Goal: Task Accomplishment & Management: Use online tool/utility

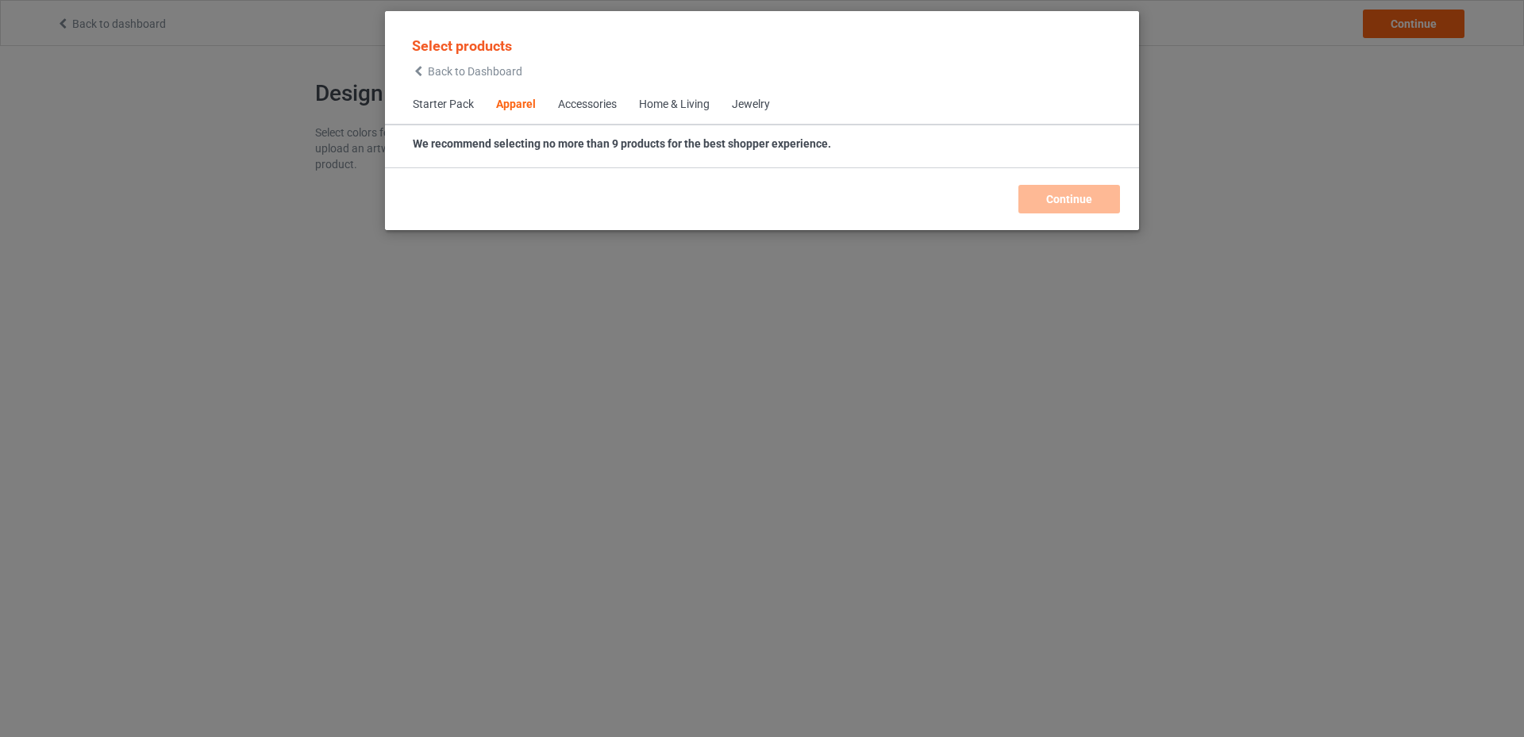
scroll to position [591, 0]
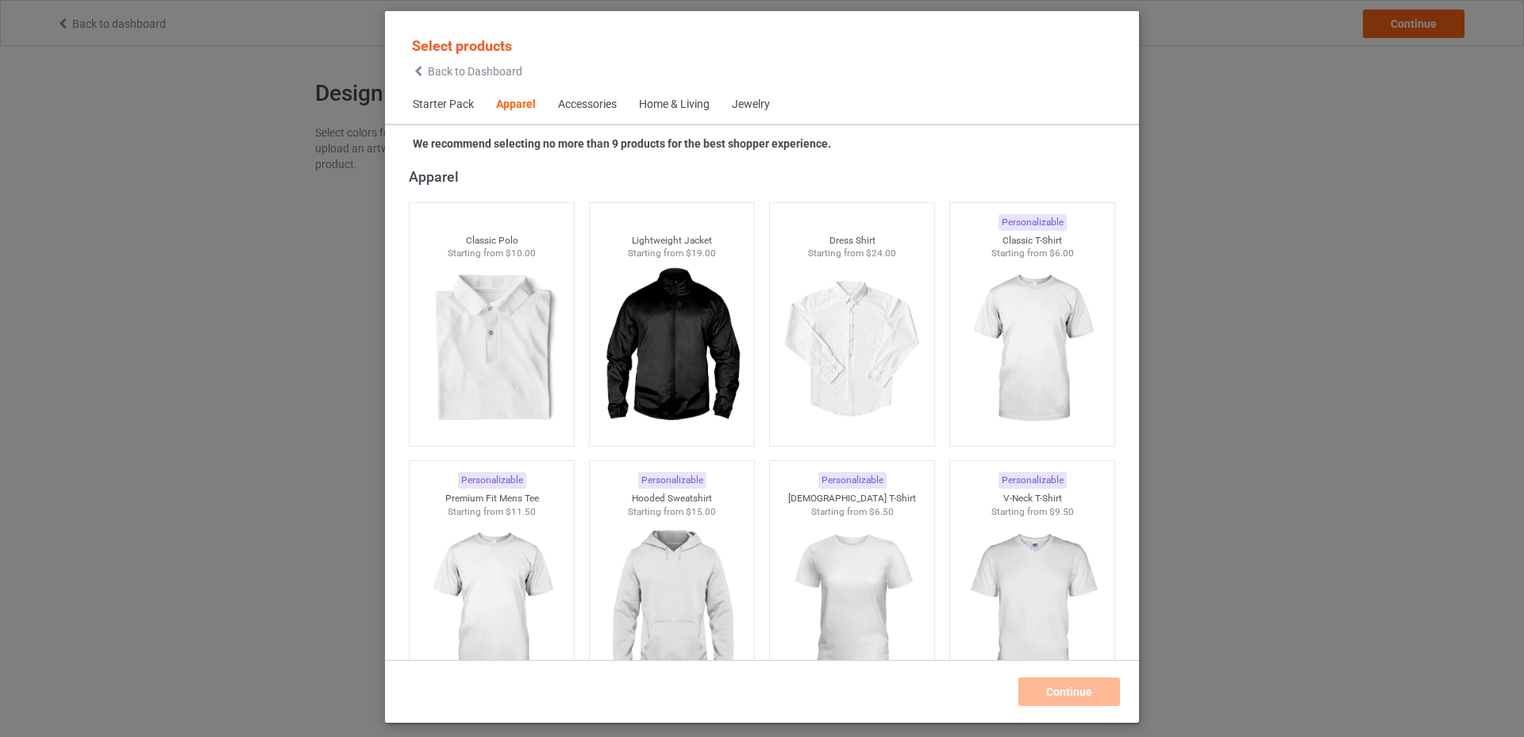
click at [464, 109] on span "Starter Pack" at bounding box center [443, 105] width 83 height 38
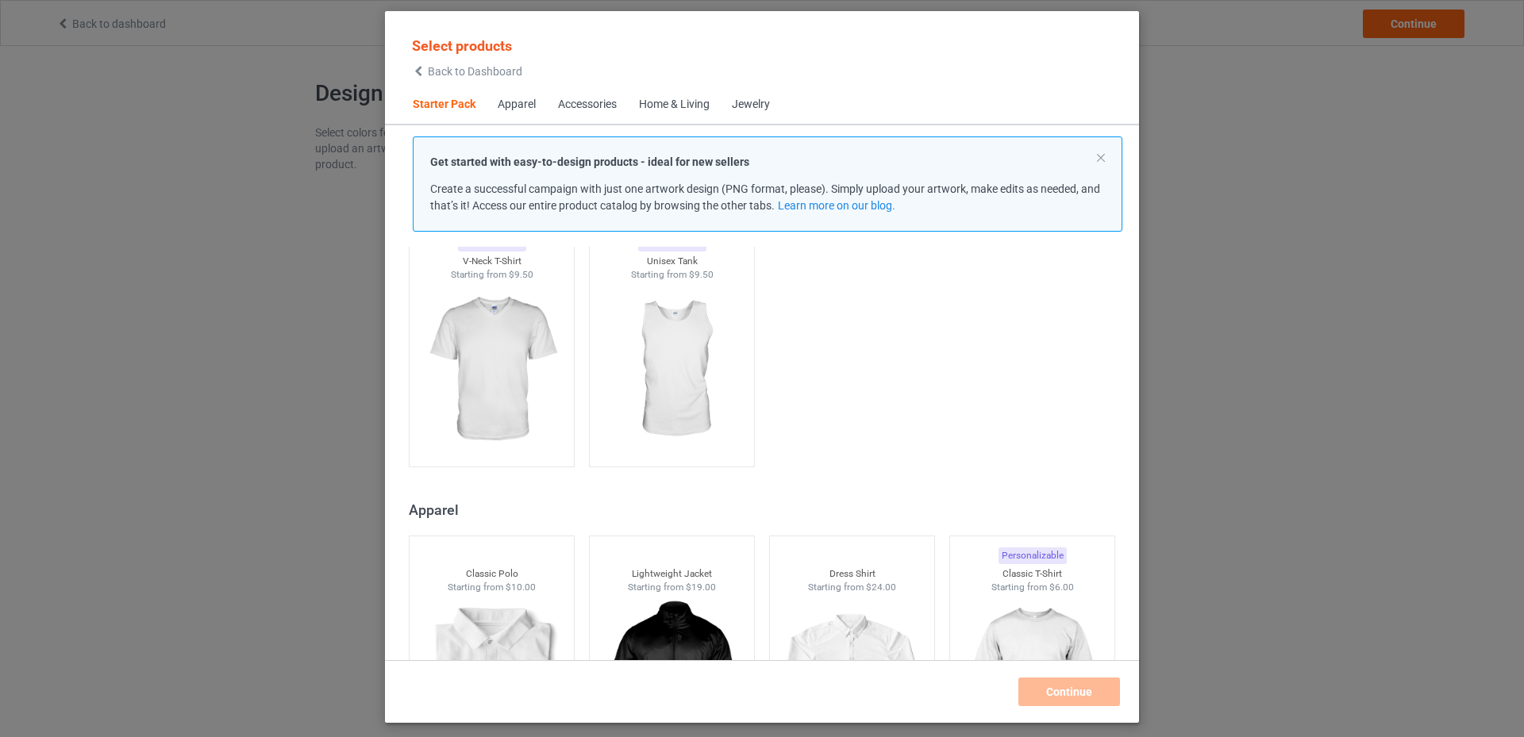
scroll to position [20, 0]
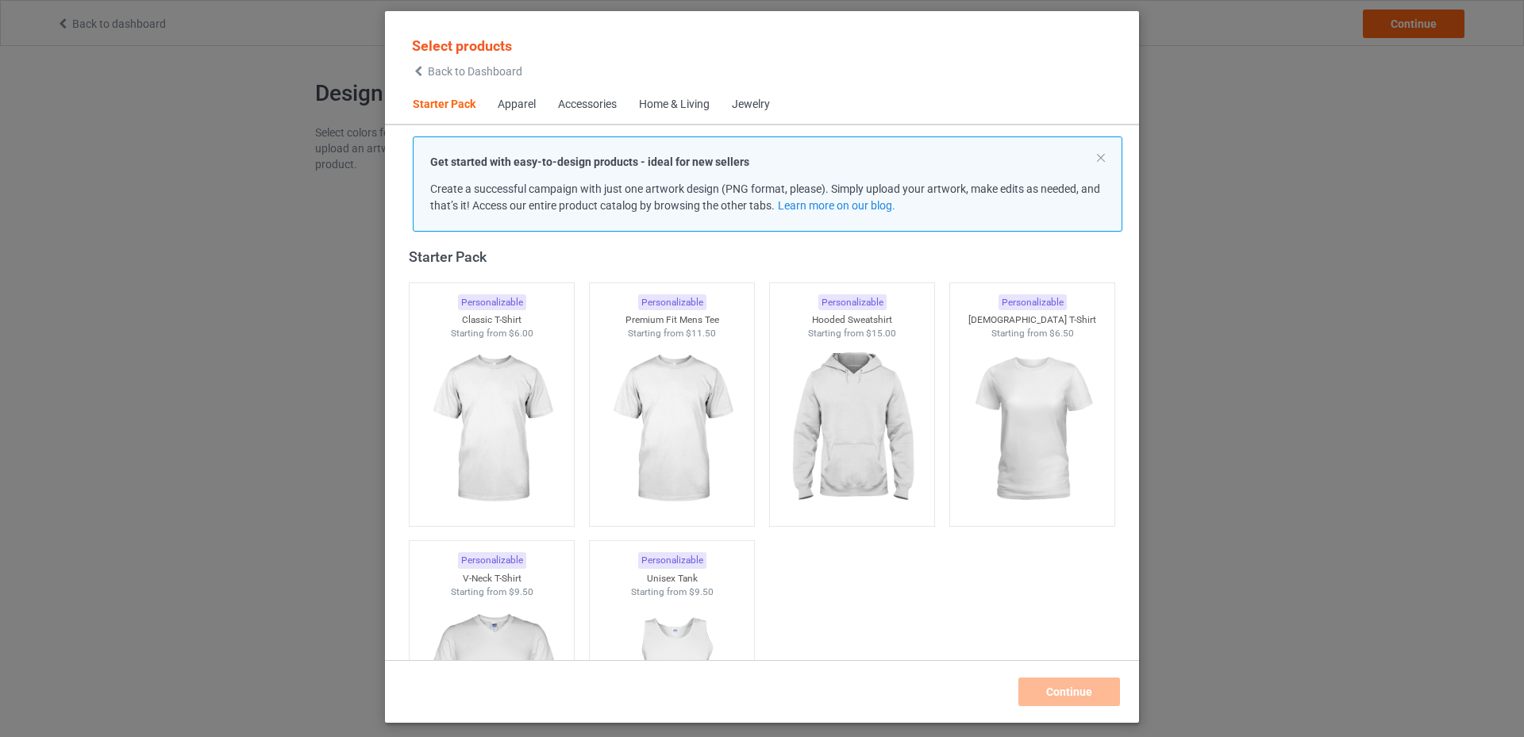
click at [524, 107] on div "Apparel" at bounding box center [517, 105] width 38 height 16
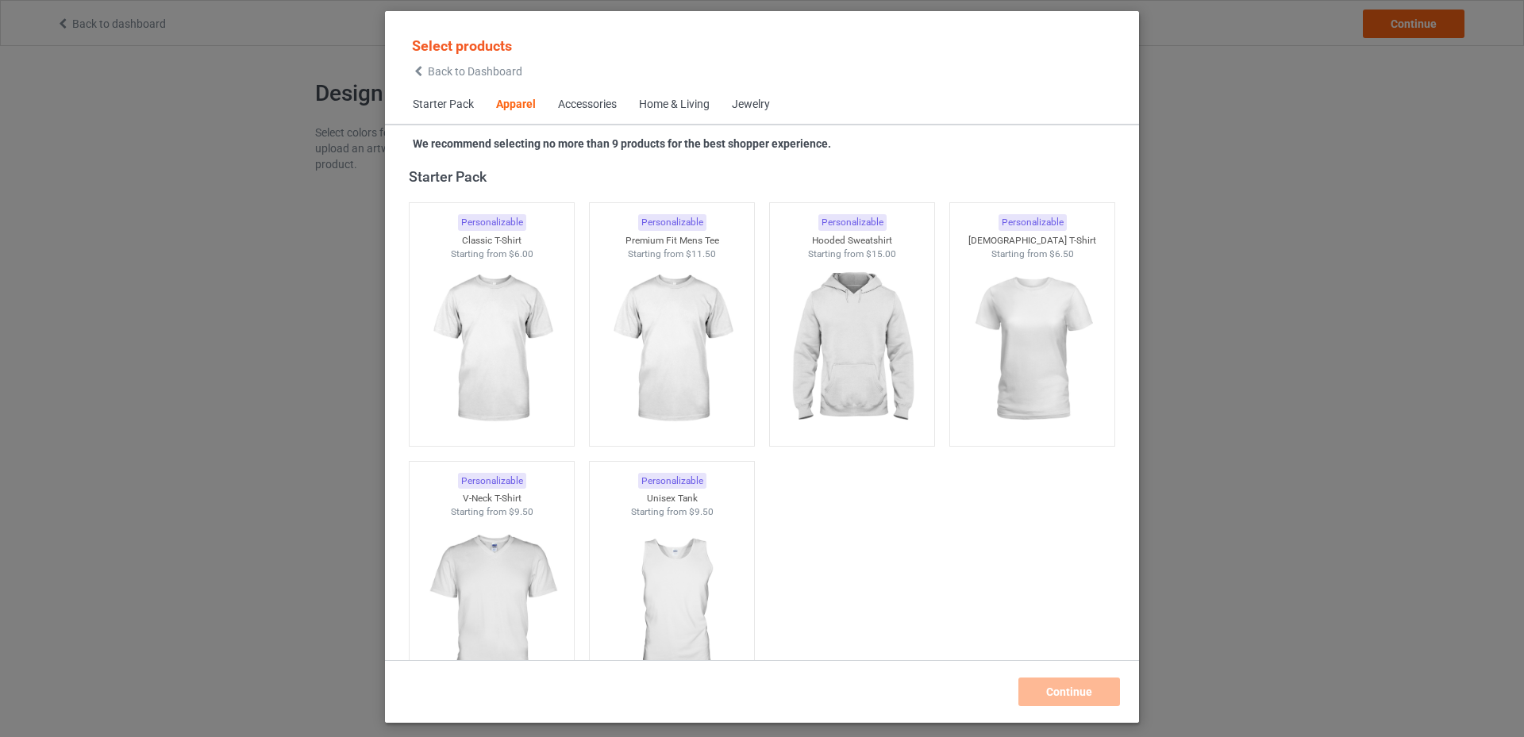
scroll to position [591, 0]
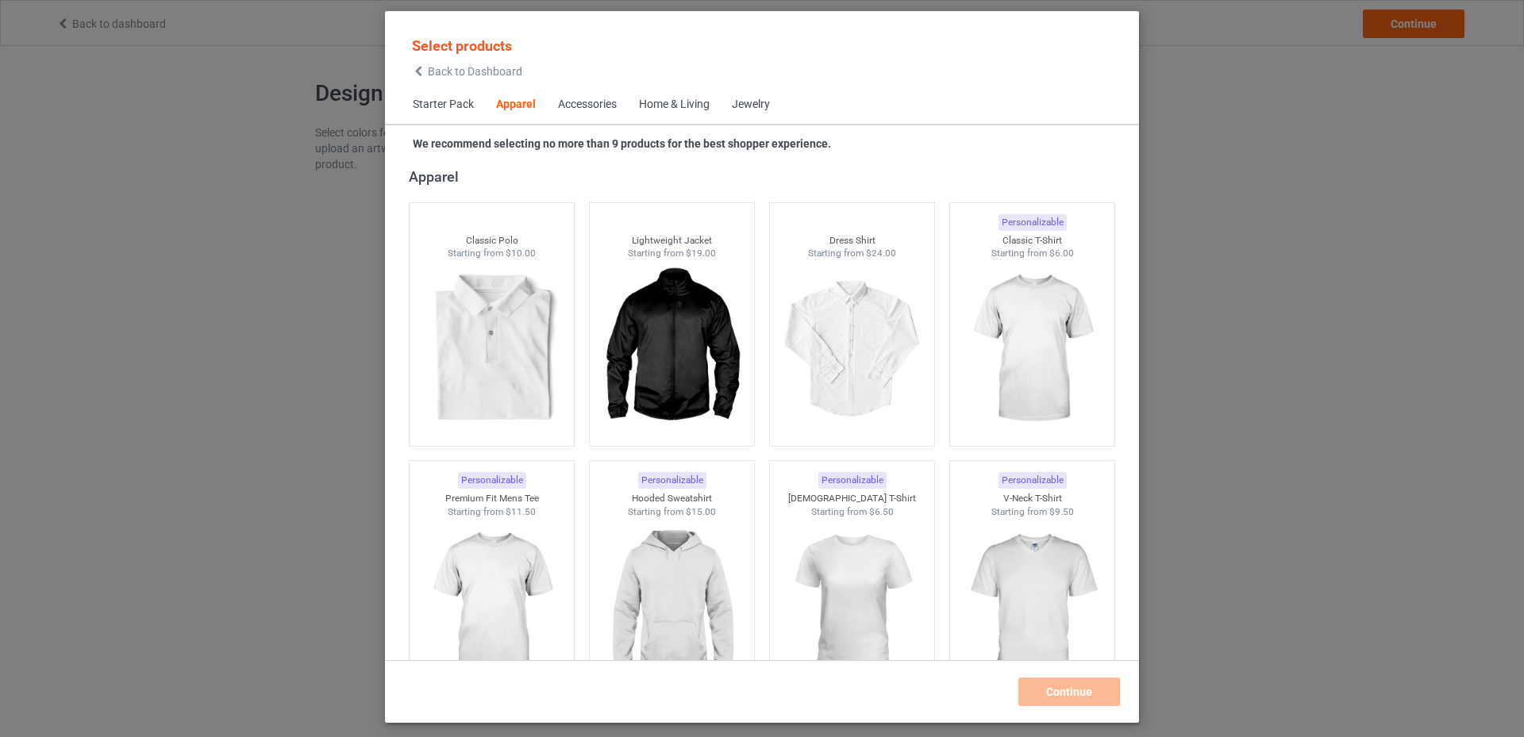
click at [565, 106] on div "Accessories" at bounding box center [587, 105] width 59 height 16
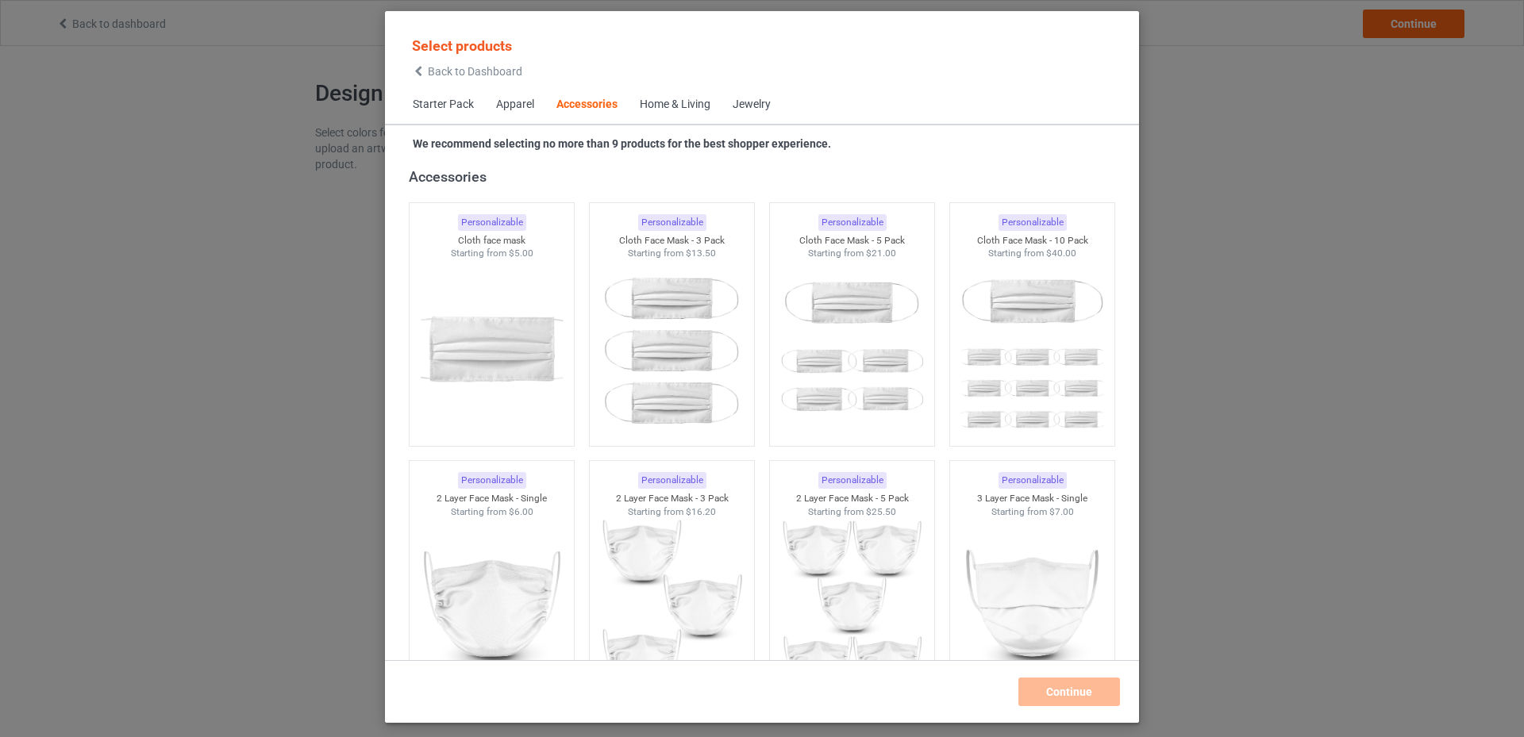
click at [506, 110] on div "Apparel" at bounding box center [515, 105] width 38 height 16
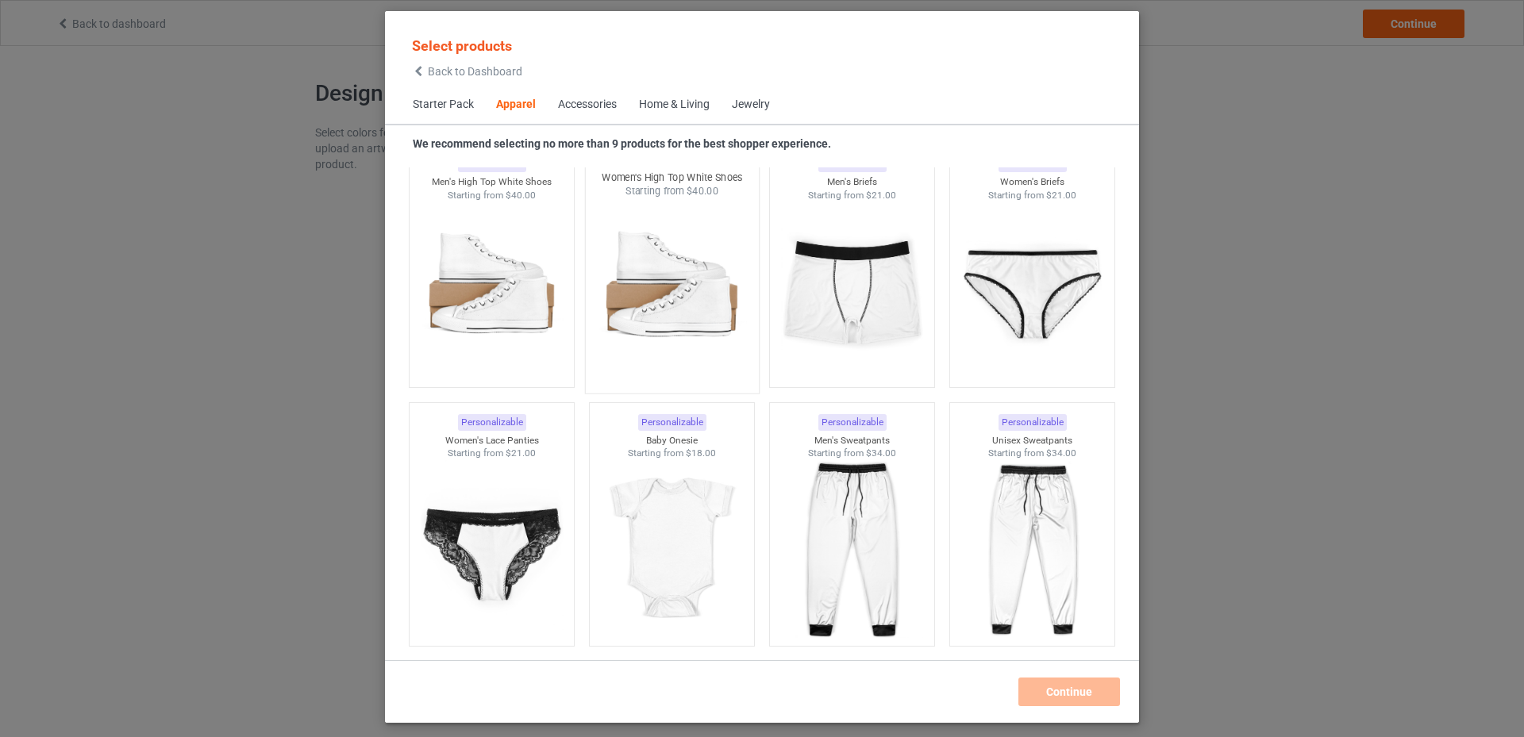
scroll to position [1861, 0]
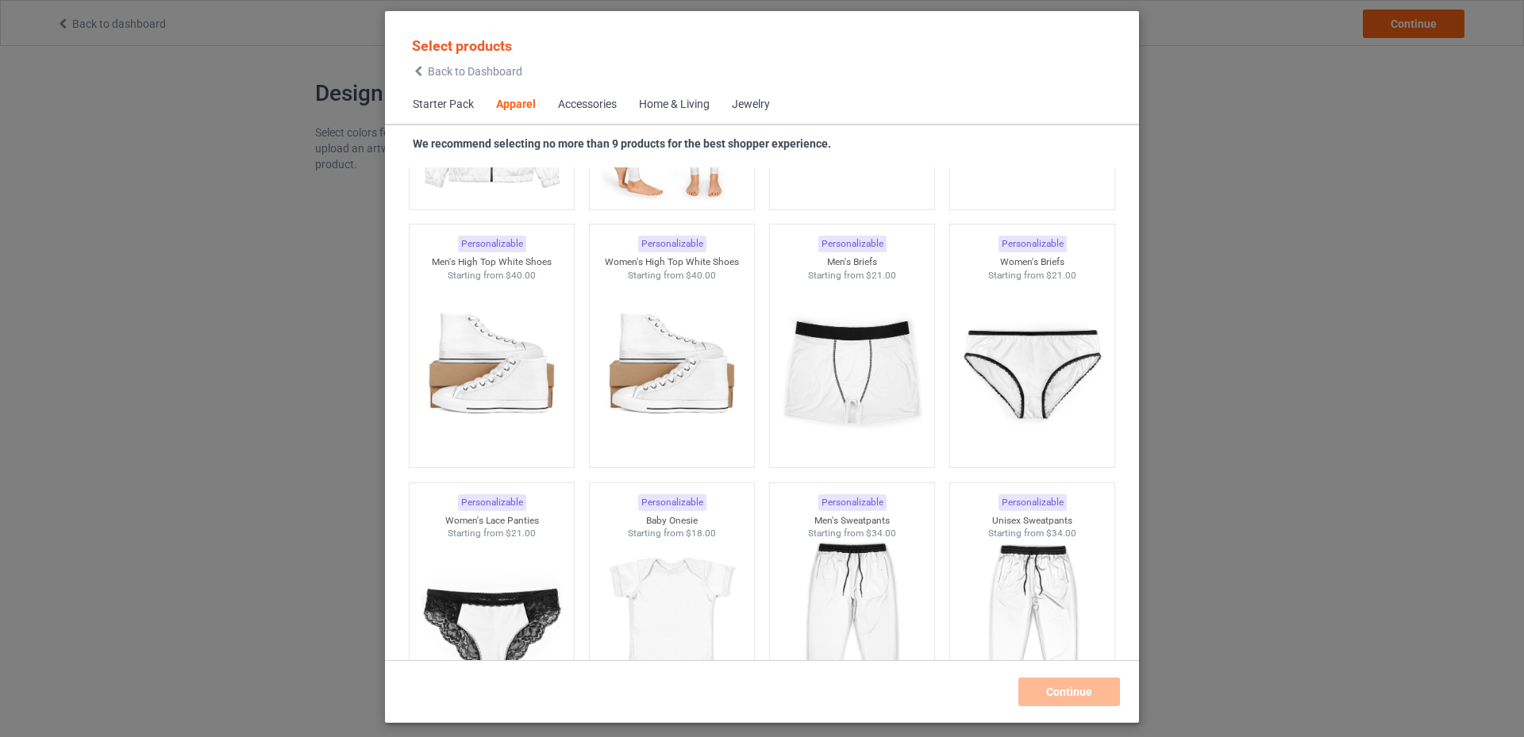
click at [681, 100] on div "Home & Living" at bounding box center [674, 105] width 71 height 16
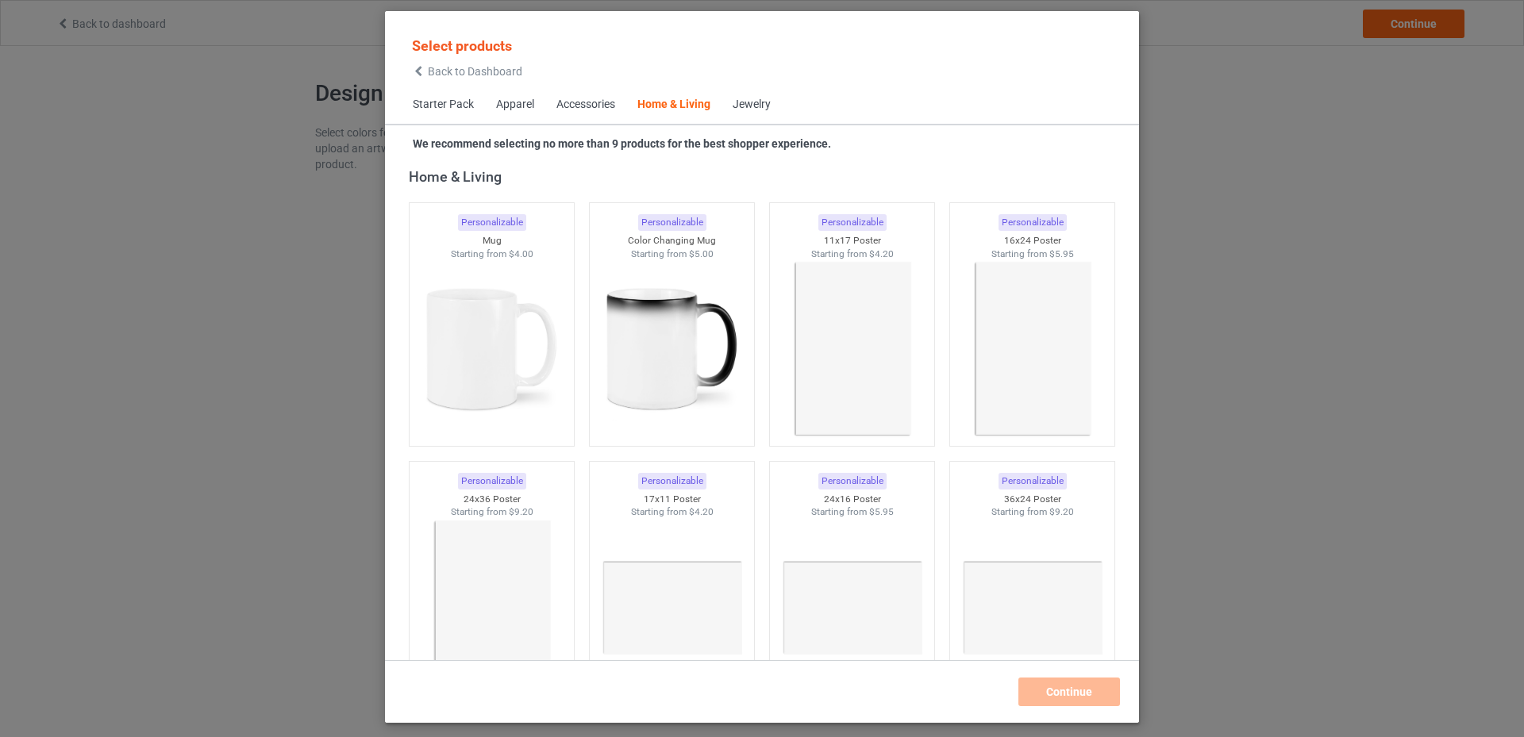
click at [585, 103] on div "Accessories" at bounding box center [585, 105] width 59 height 16
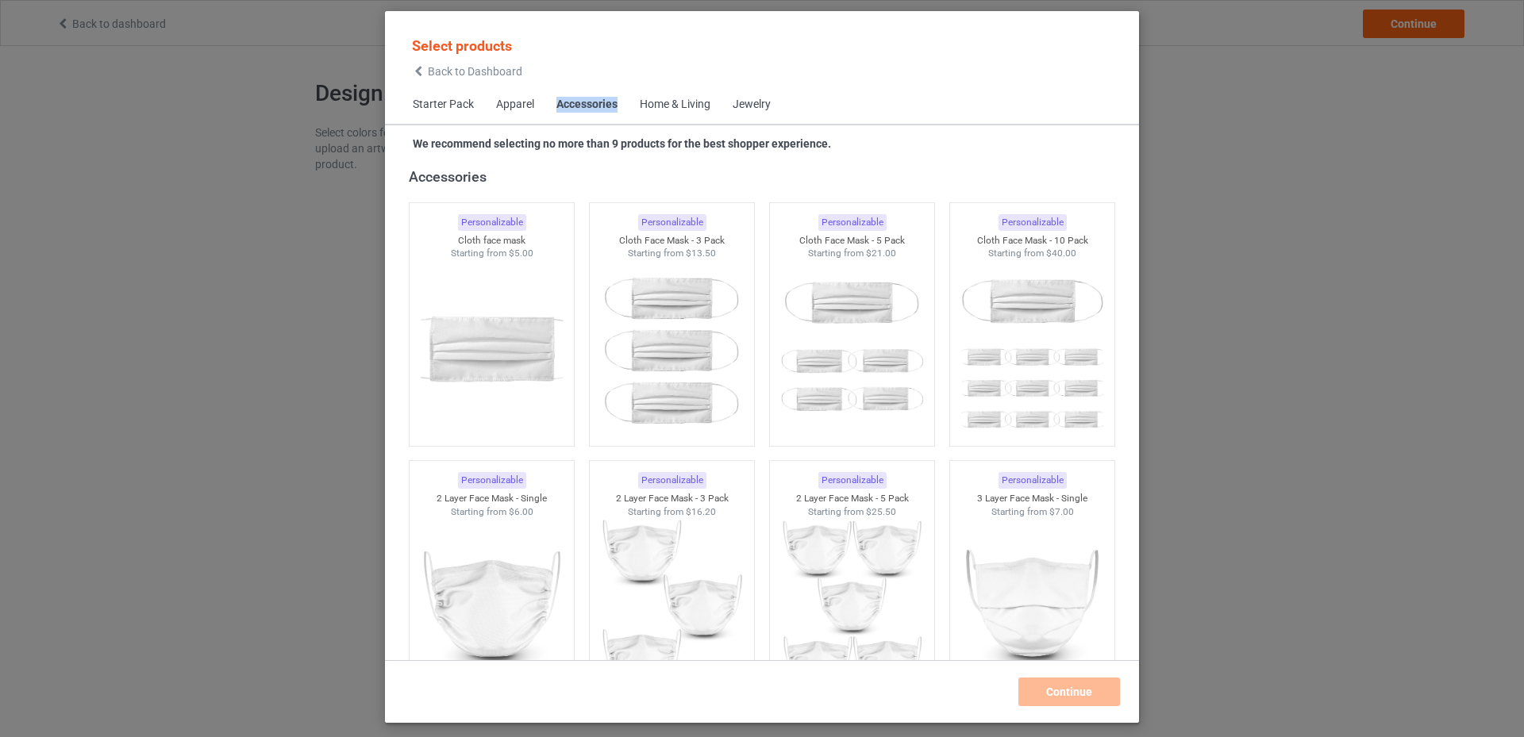
drag, startPoint x: 618, startPoint y: 108, endPoint x: 559, endPoint y: 106, distance: 58.7
click at [559, 106] on span "Accessories" at bounding box center [586, 105] width 83 height 38
copy div "Accessories"
click at [748, 110] on div "Jewelry" at bounding box center [751, 105] width 38 height 16
click at [750, 103] on div "Jewelry" at bounding box center [751, 105] width 38 height 16
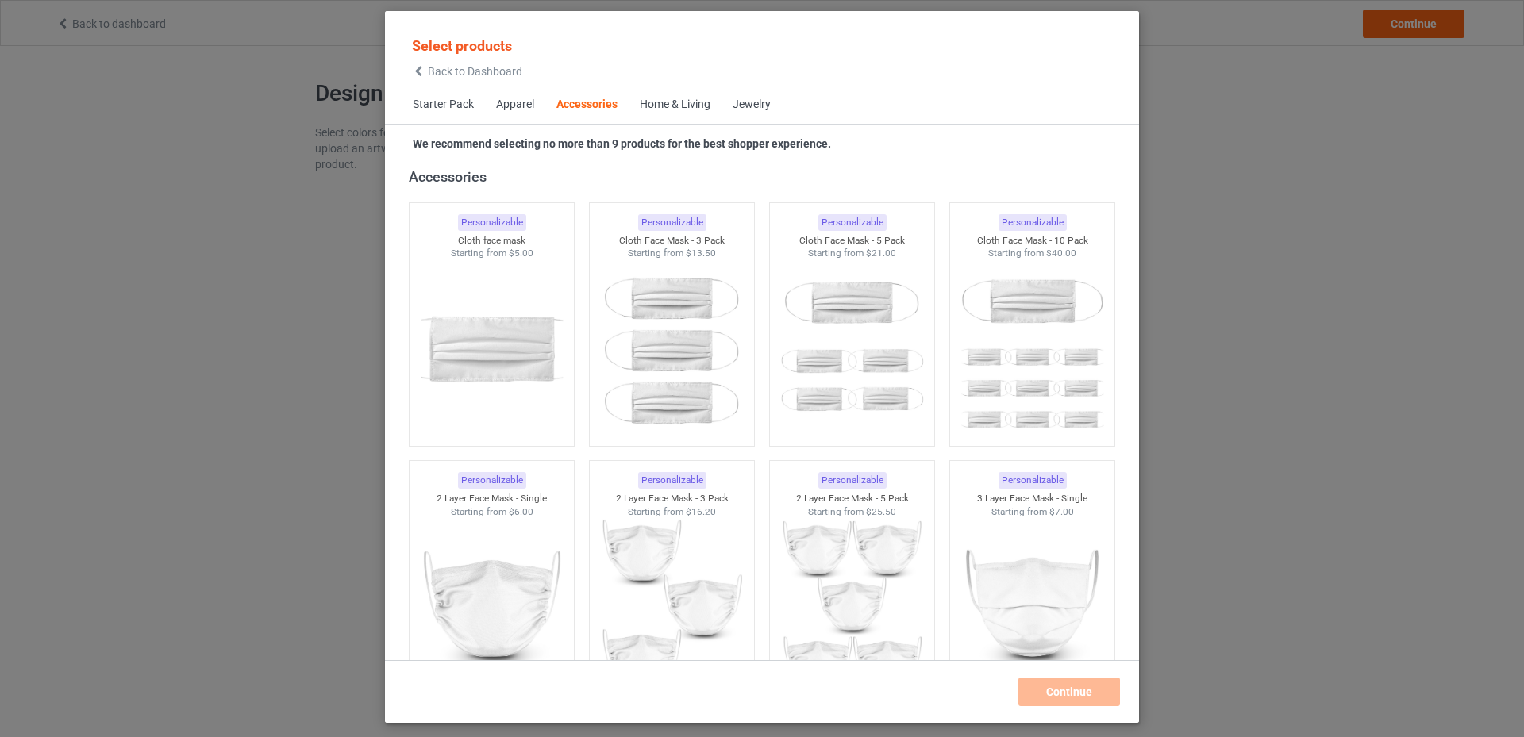
click at [653, 102] on div "Home & Living" at bounding box center [675, 105] width 71 height 16
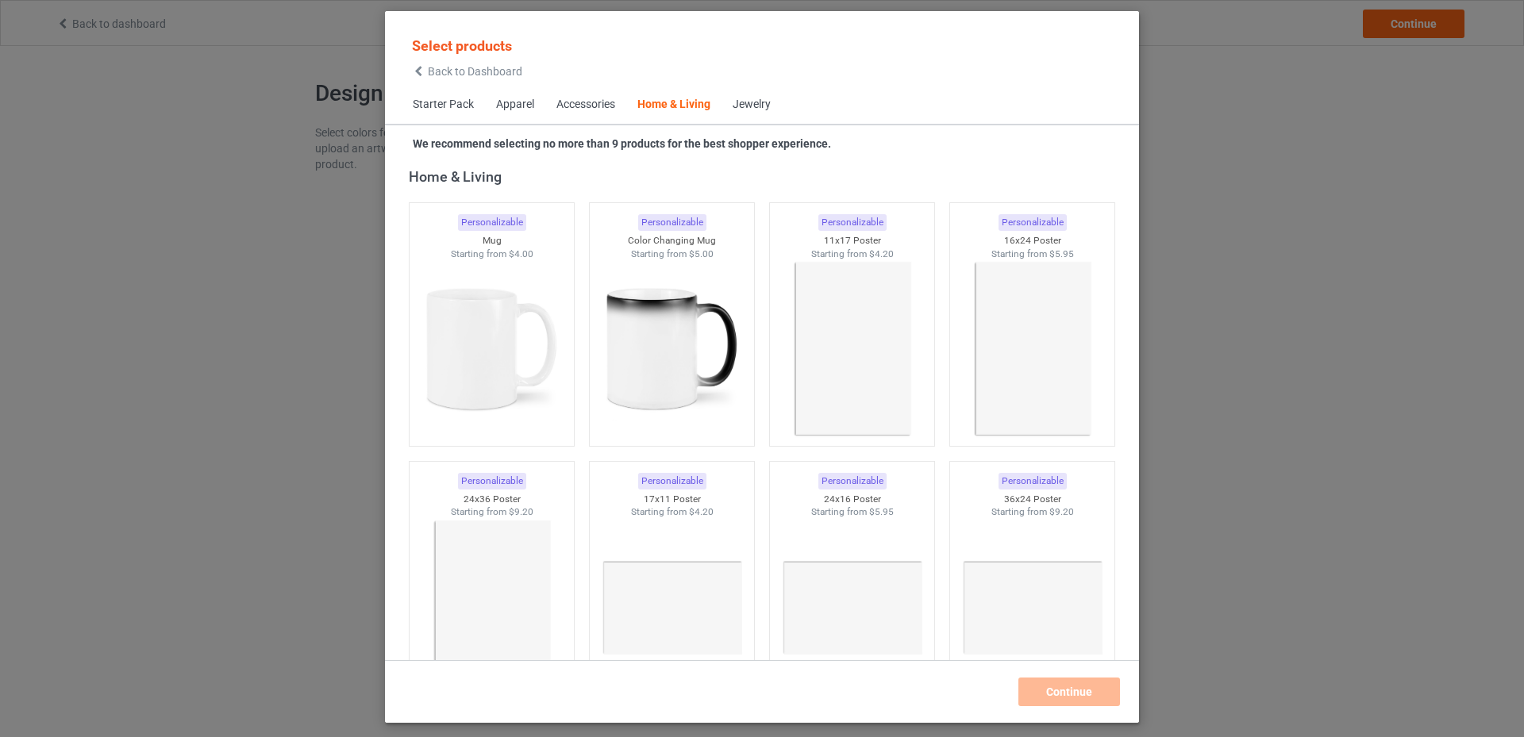
click at [749, 102] on div "Jewelry" at bounding box center [751, 105] width 38 height 16
click at [741, 102] on div "Jewelry" at bounding box center [751, 105] width 38 height 16
click at [736, 102] on div "Jewelry" at bounding box center [751, 105] width 38 height 16
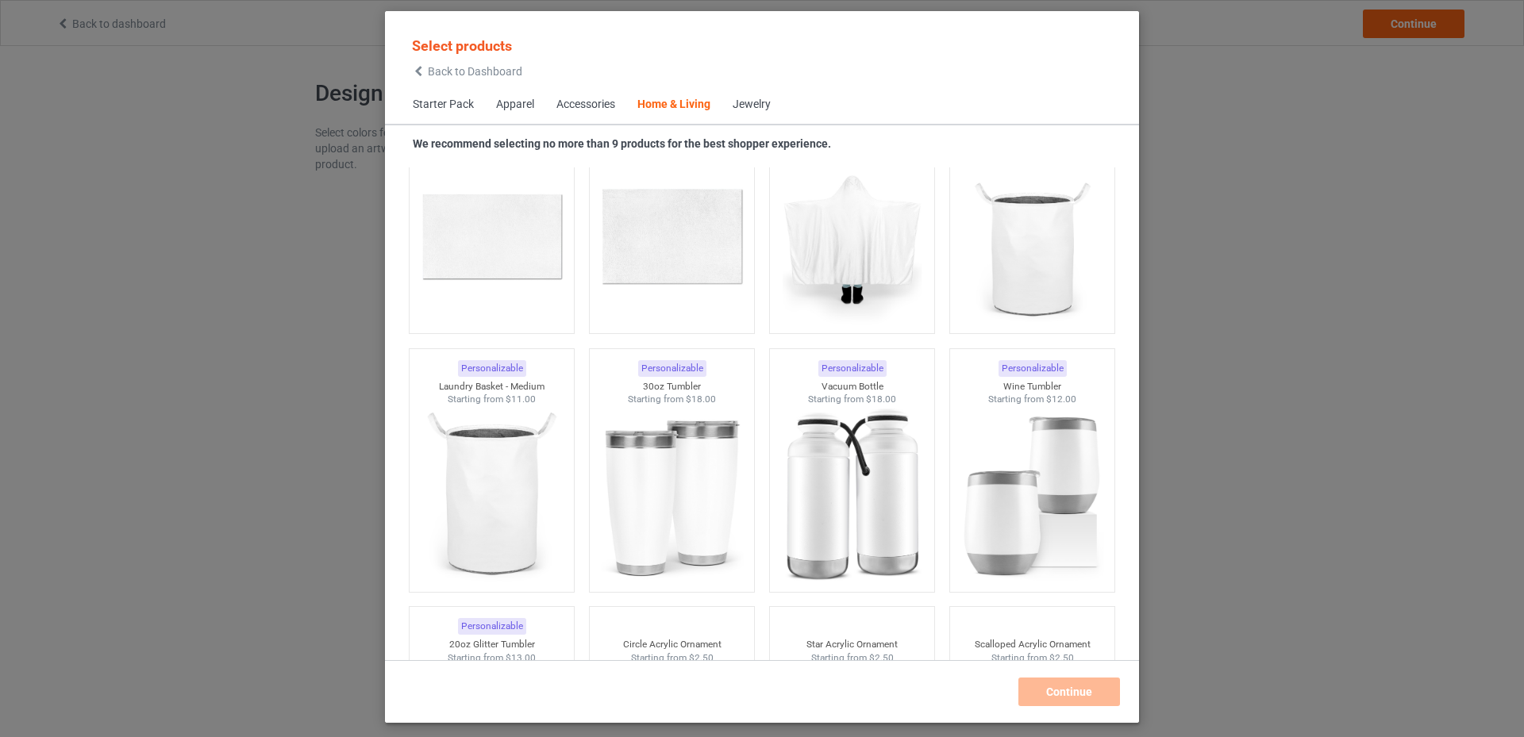
scroll to position [11900, 0]
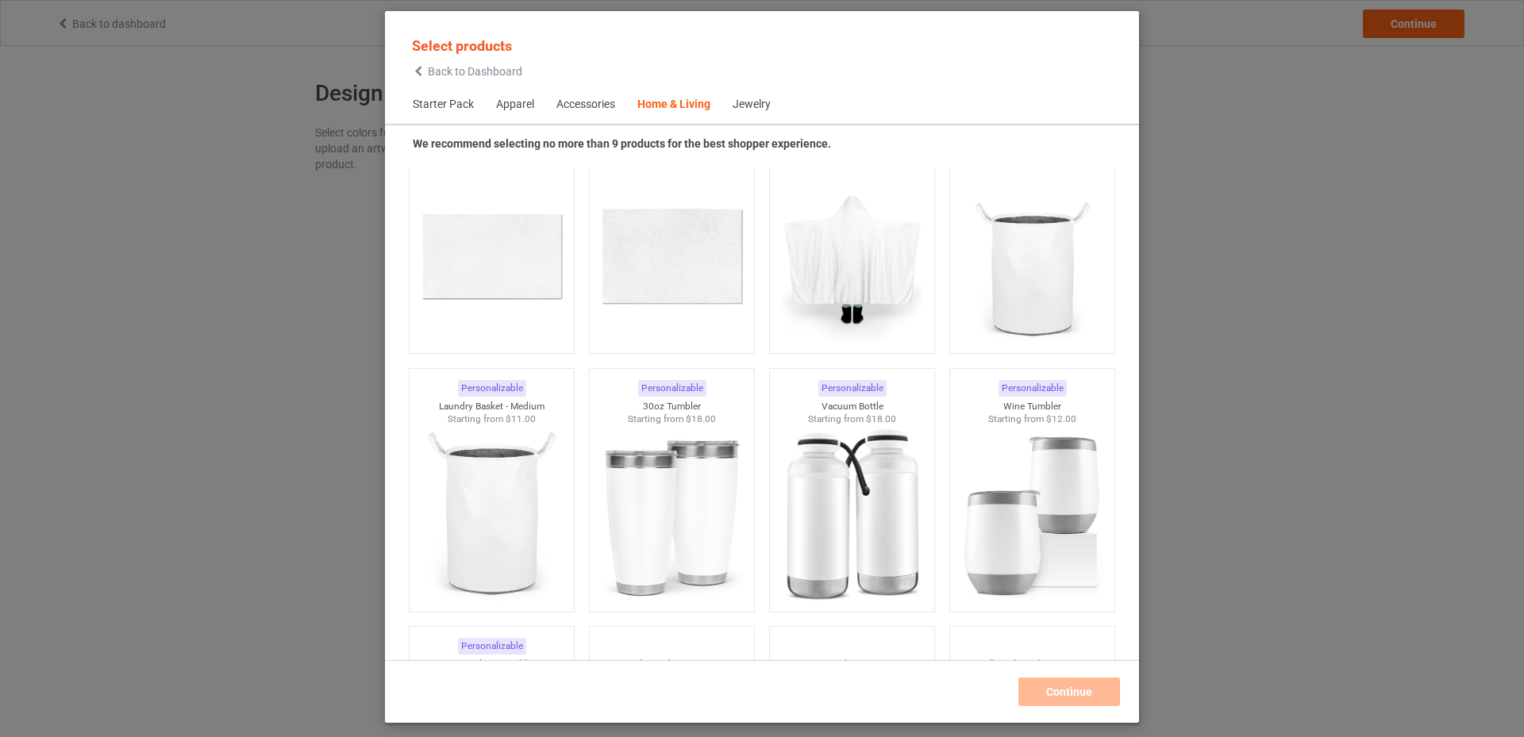
click at [751, 106] on div "Jewelry" at bounding box center [751, 105] width 38 height 16
click at [821, 113] on div "Starter Pack Apparel Accessories Home & Living Jewelry" at bounding box center [762, 105] width 754 height 38
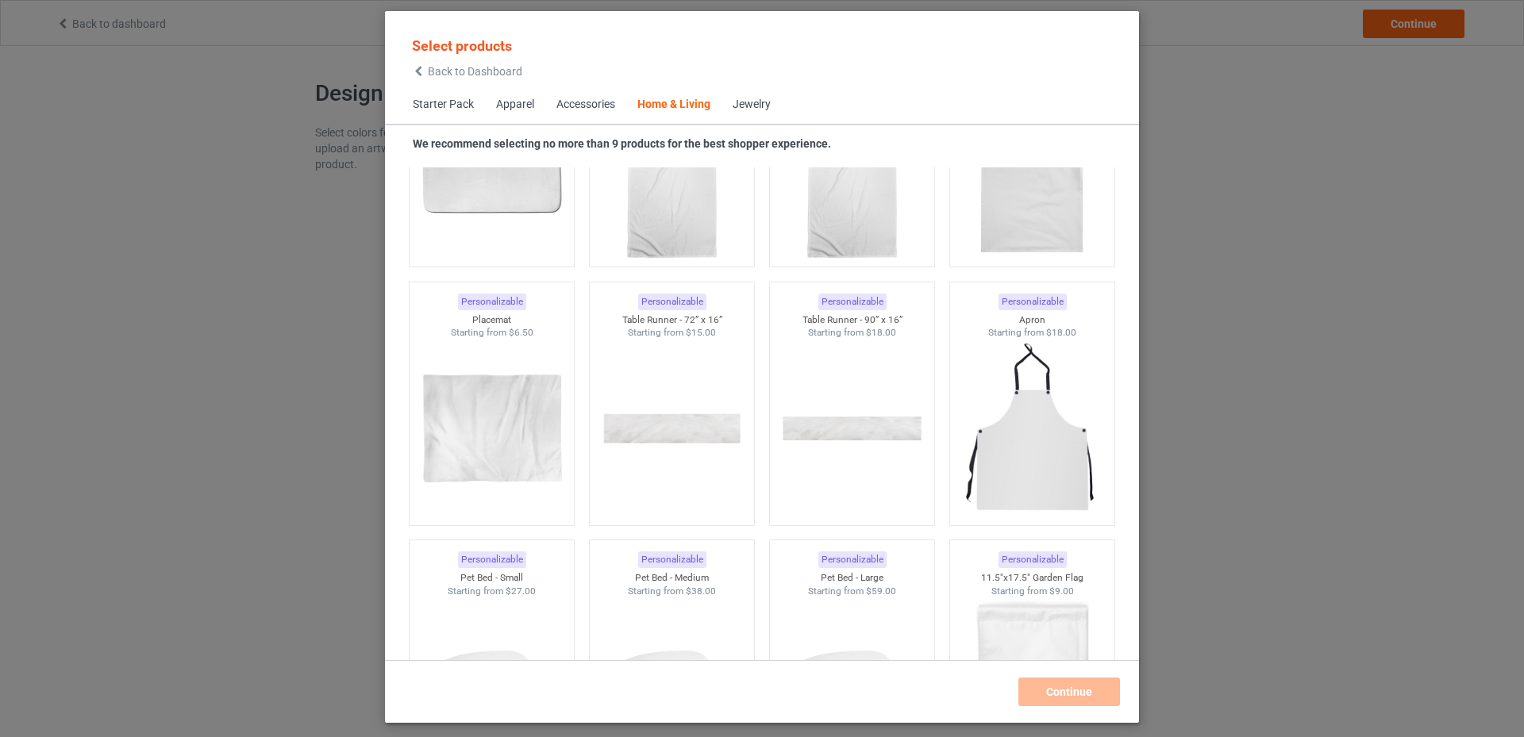
scroll to position [9916, 0]
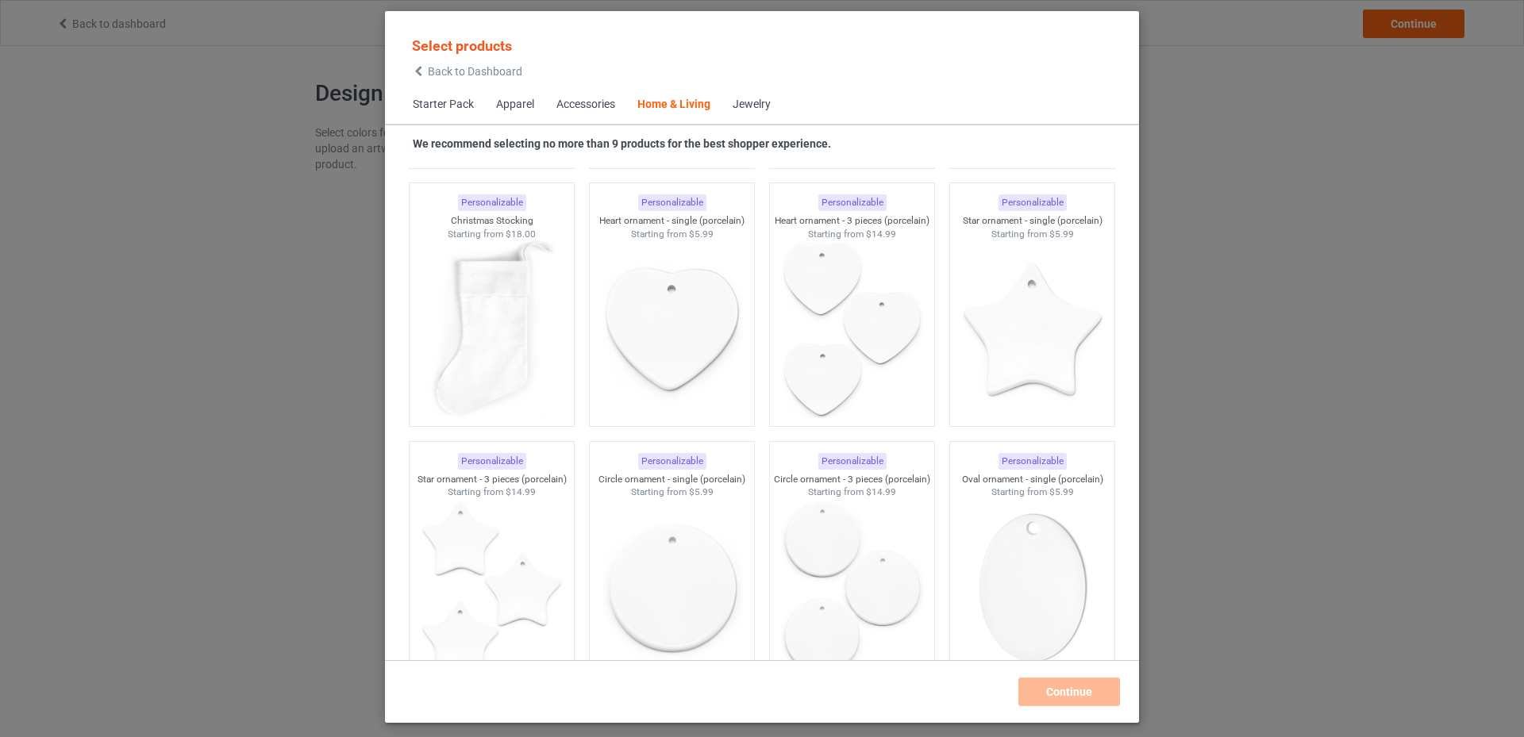
scroll to position [12376, 0]
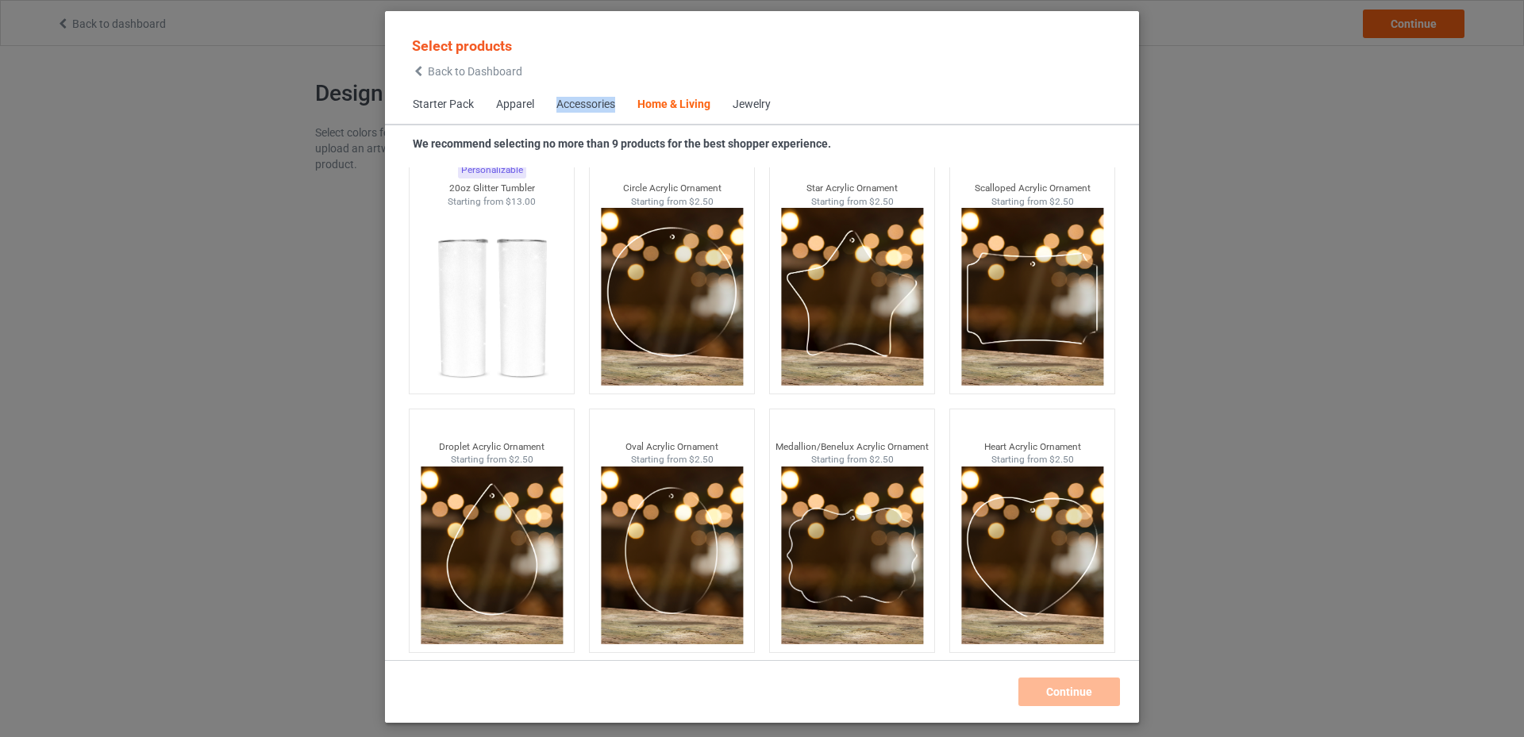
drag, startPoint x: 552, startPoint y: 102, endPoint x: 616, endPoint y: 102, distance: 63.5
click at [616, 102] on span "Accessories" at bounding box center [585, 105] width 81 height 38
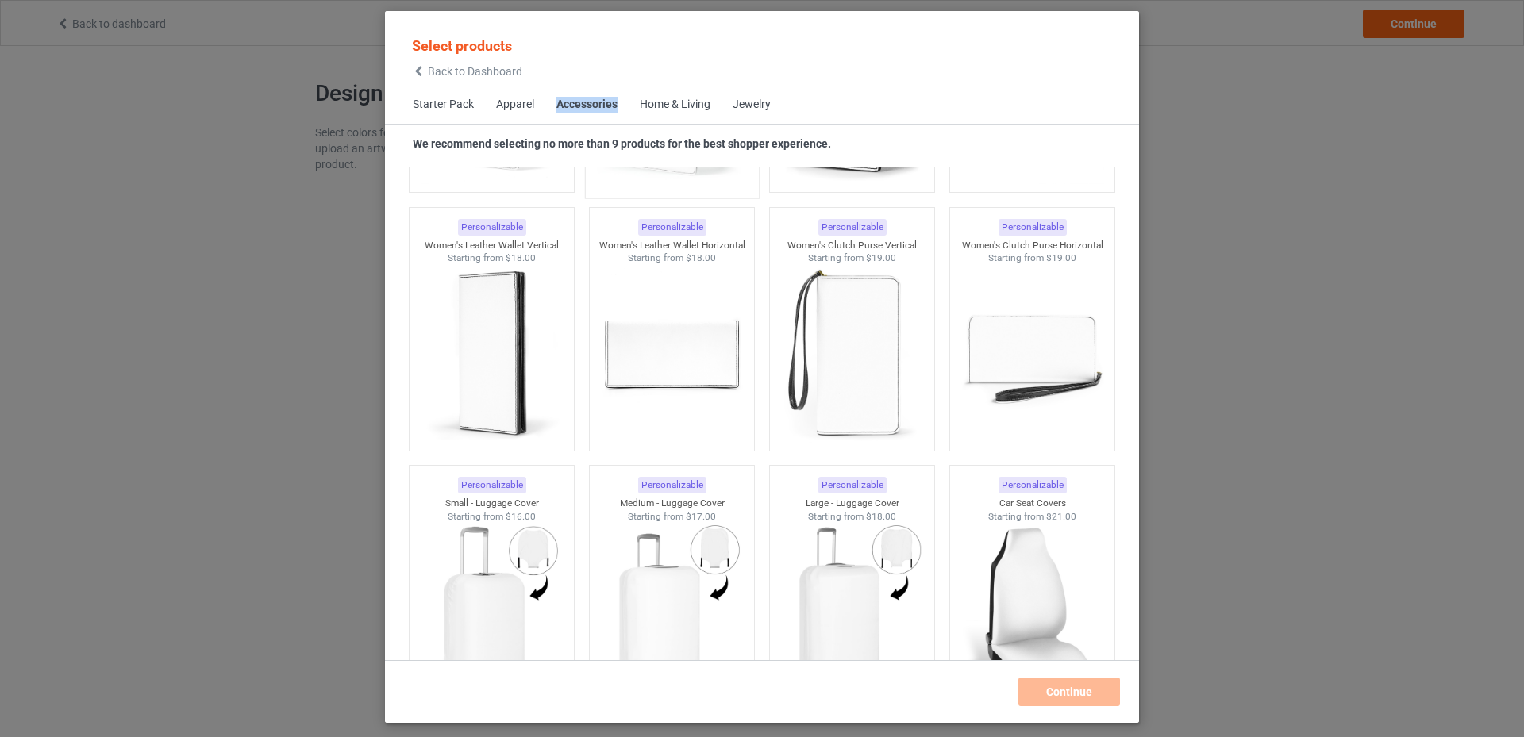
scroll to position [6820, 0]
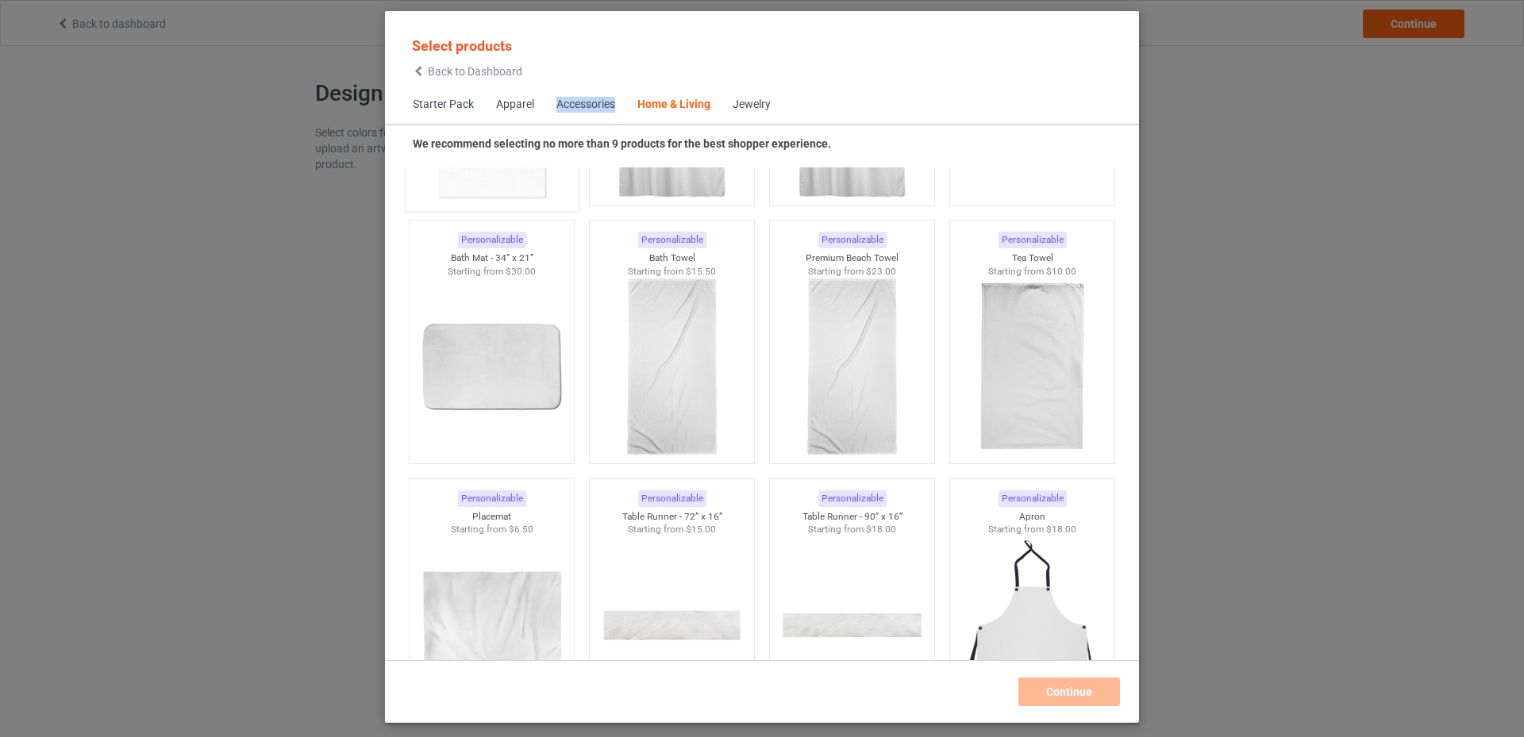
scroll to position [9519, 0]
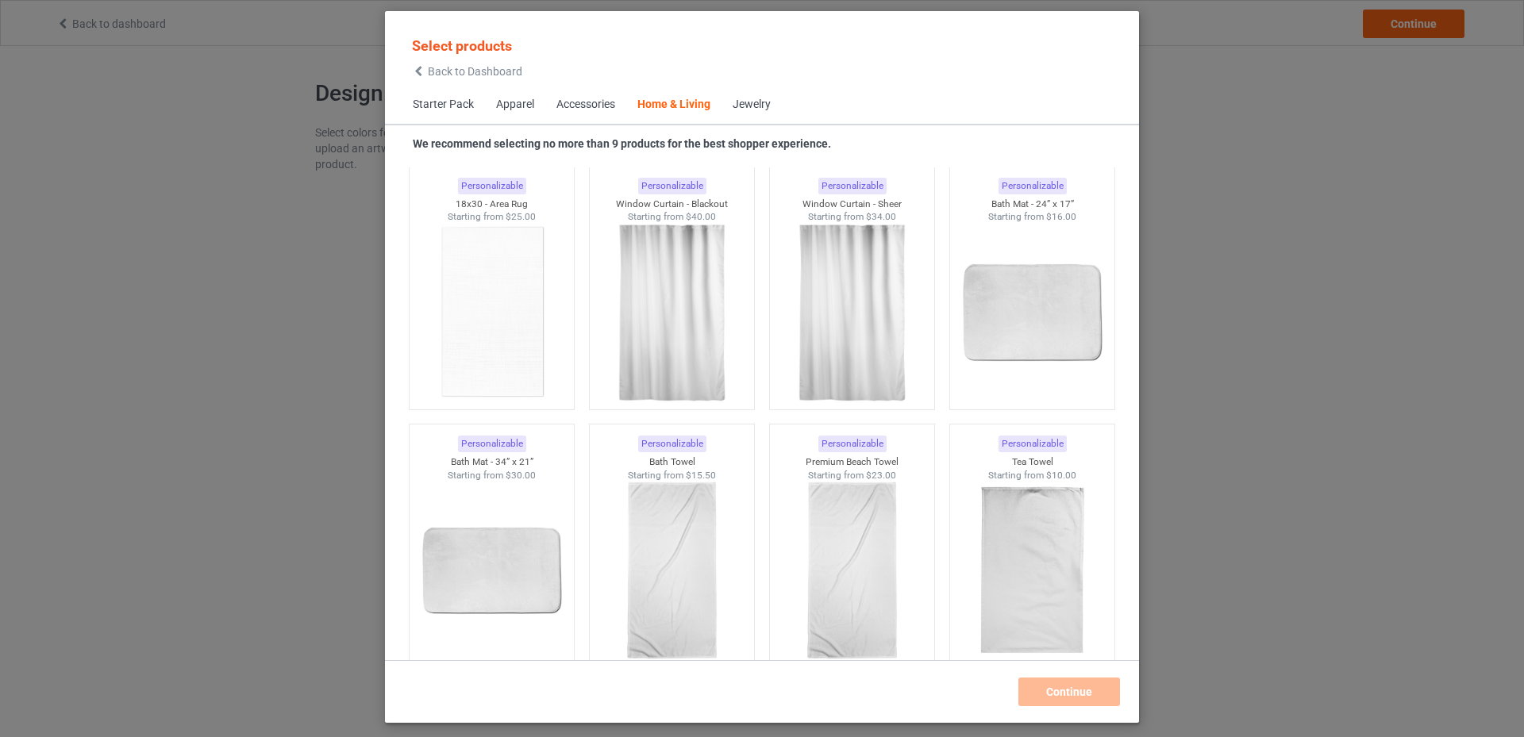
click at [656, 111] on div "Home & Living" at bounding box center [673, 105] width 73 height 16
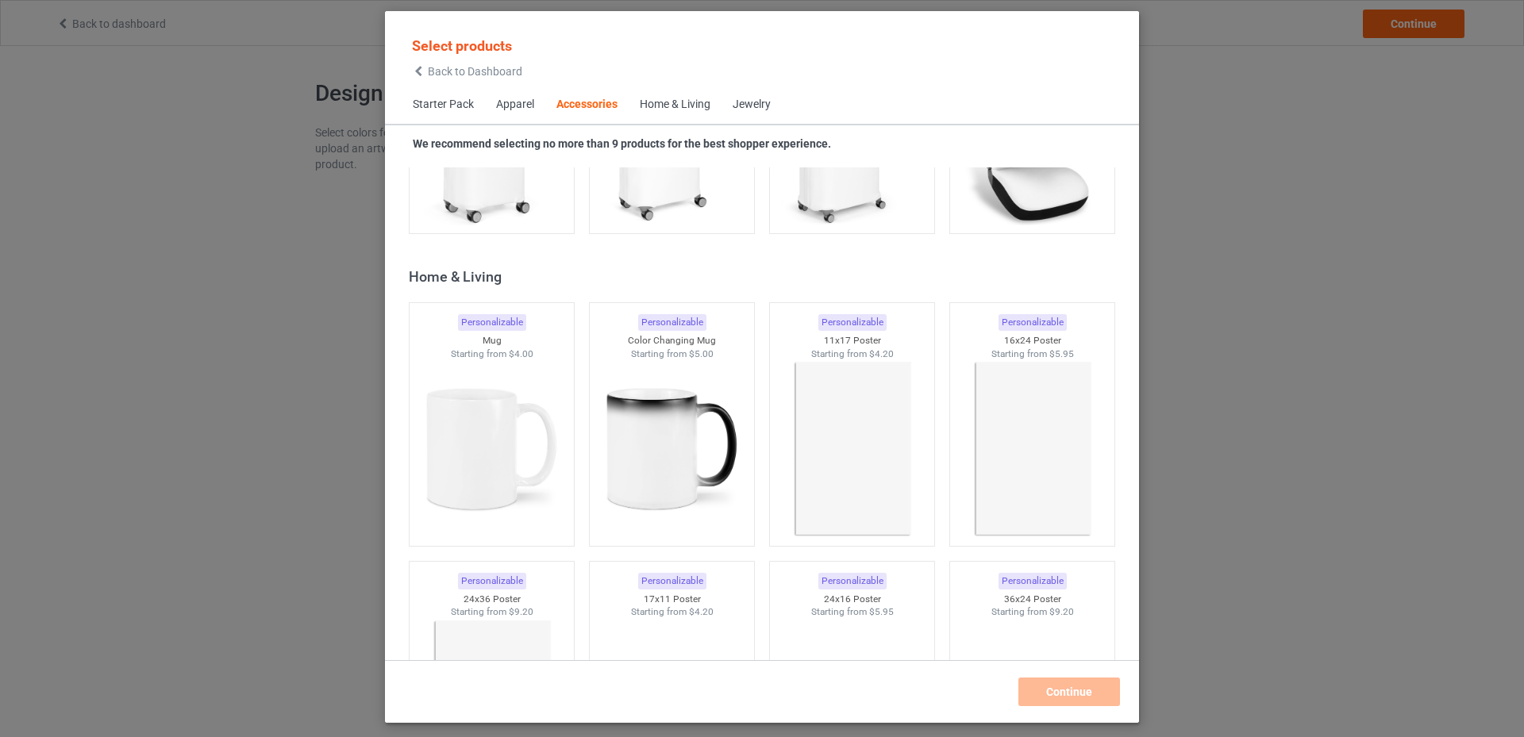
scroll to position [7059, 0]
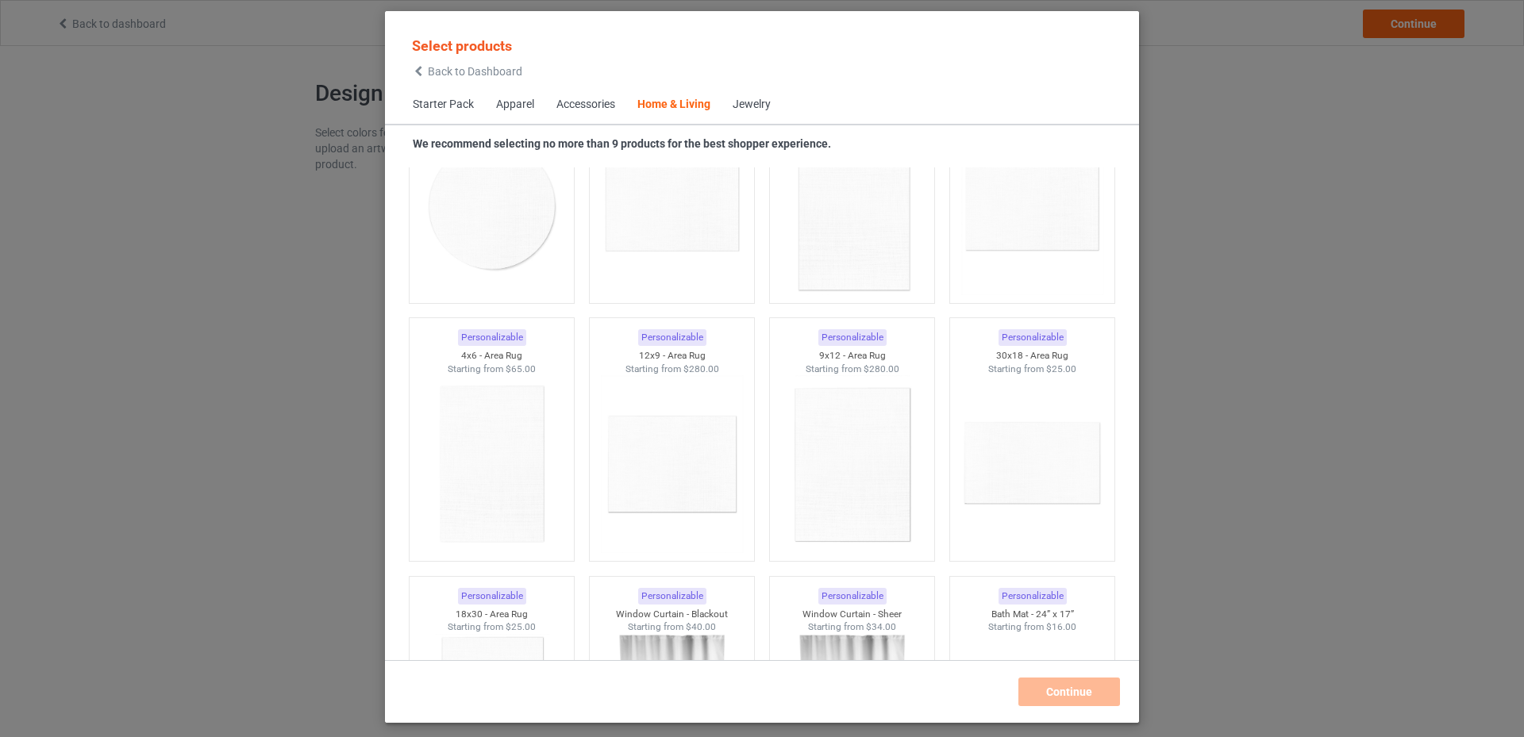
scroll to position [9043, 0]
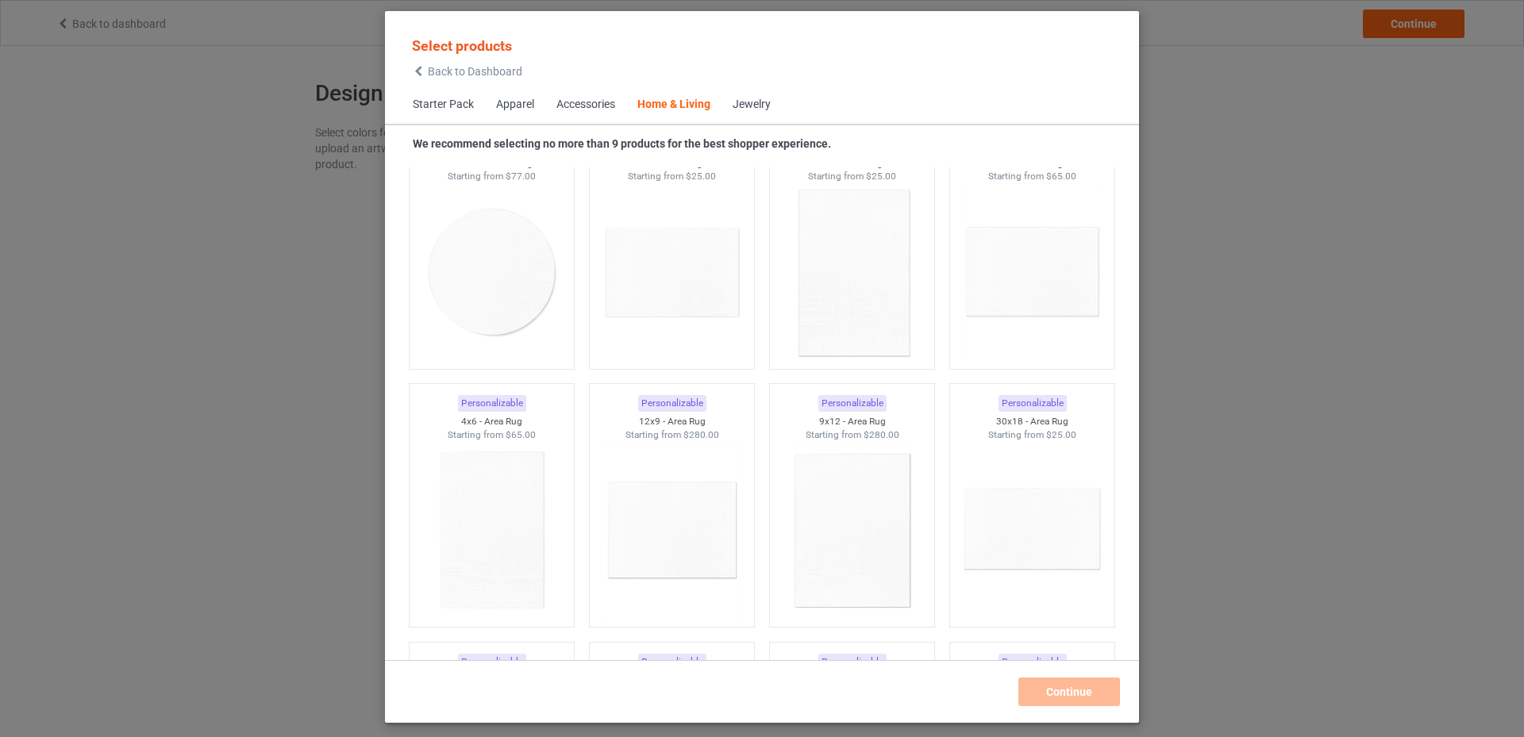
click at [421, 73] on icon at bounding box center [418, 71] width 13 height 11
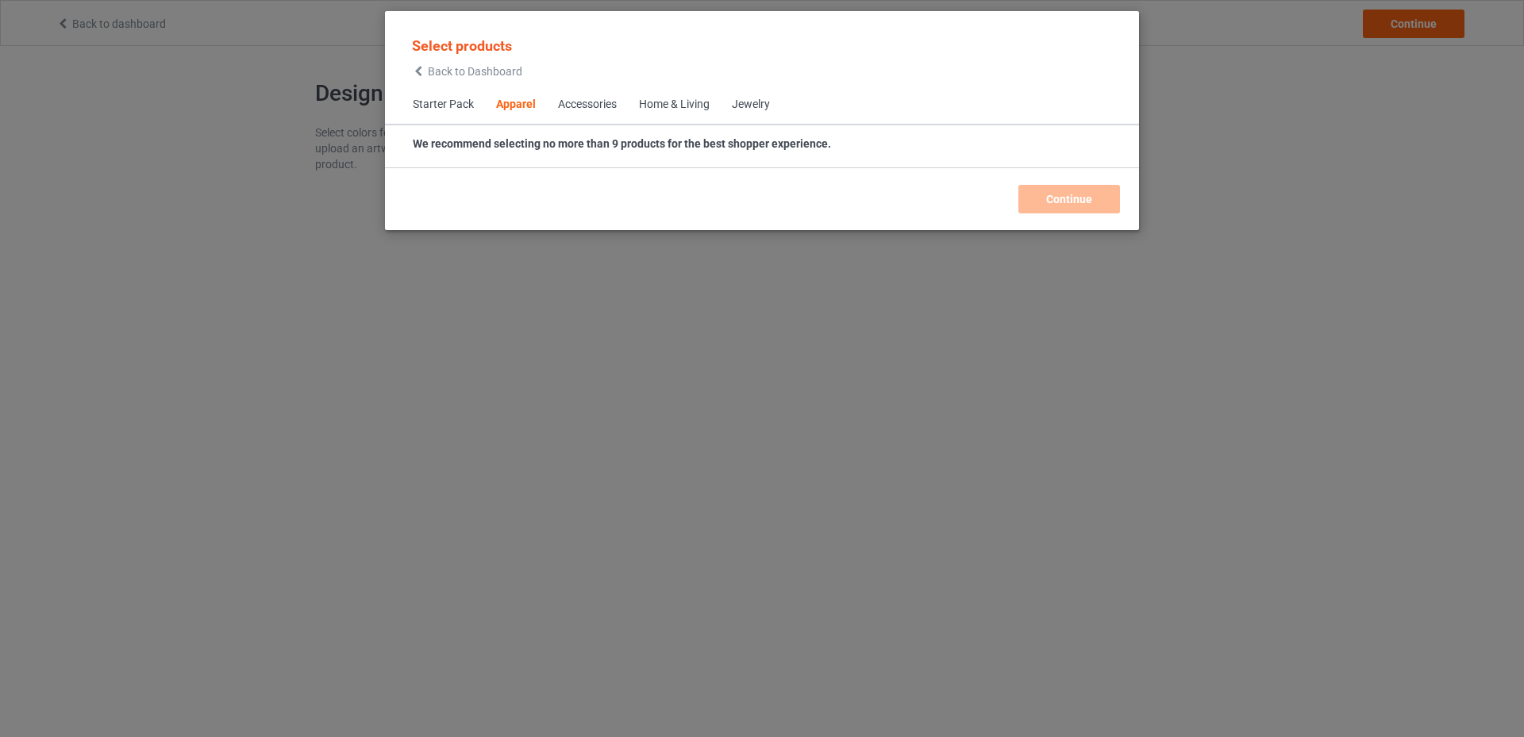
scroll to position [591, 0]
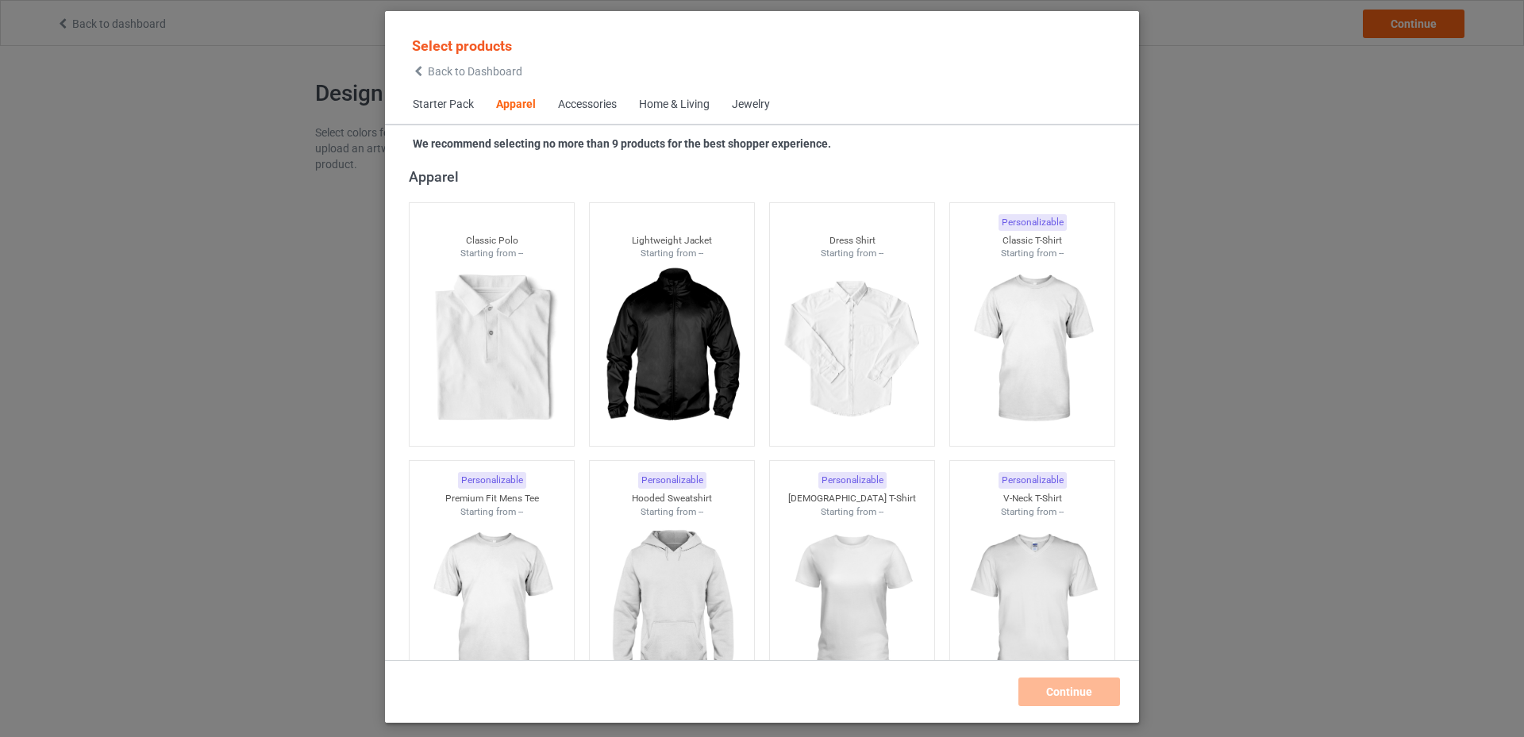
click at [419, 68] on icon at bounding box center [418, 71] width 13 height 11
